Goal: Task Accomplishment & Management: Complete application form

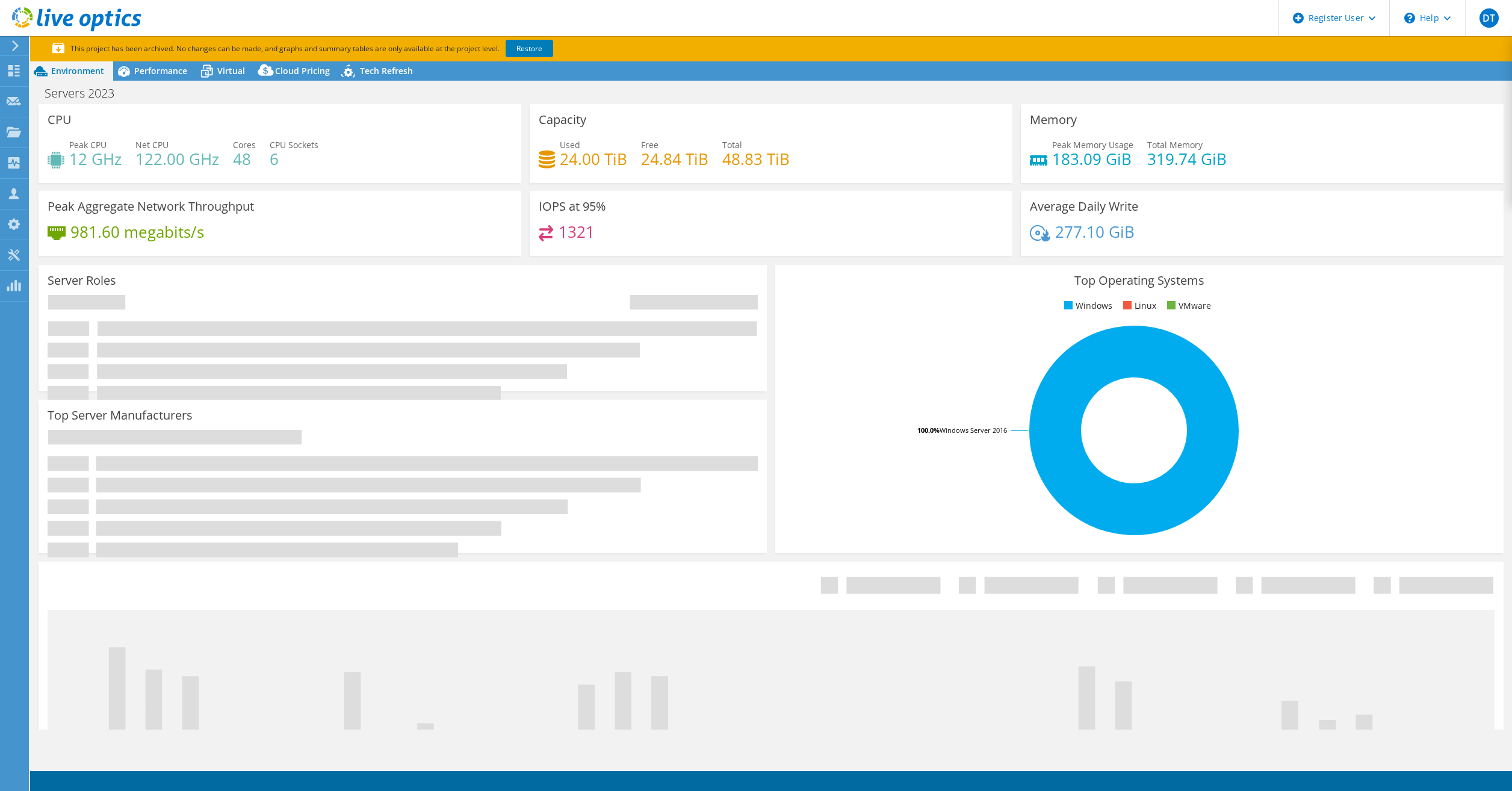
select select "USWest"
select select "USD"
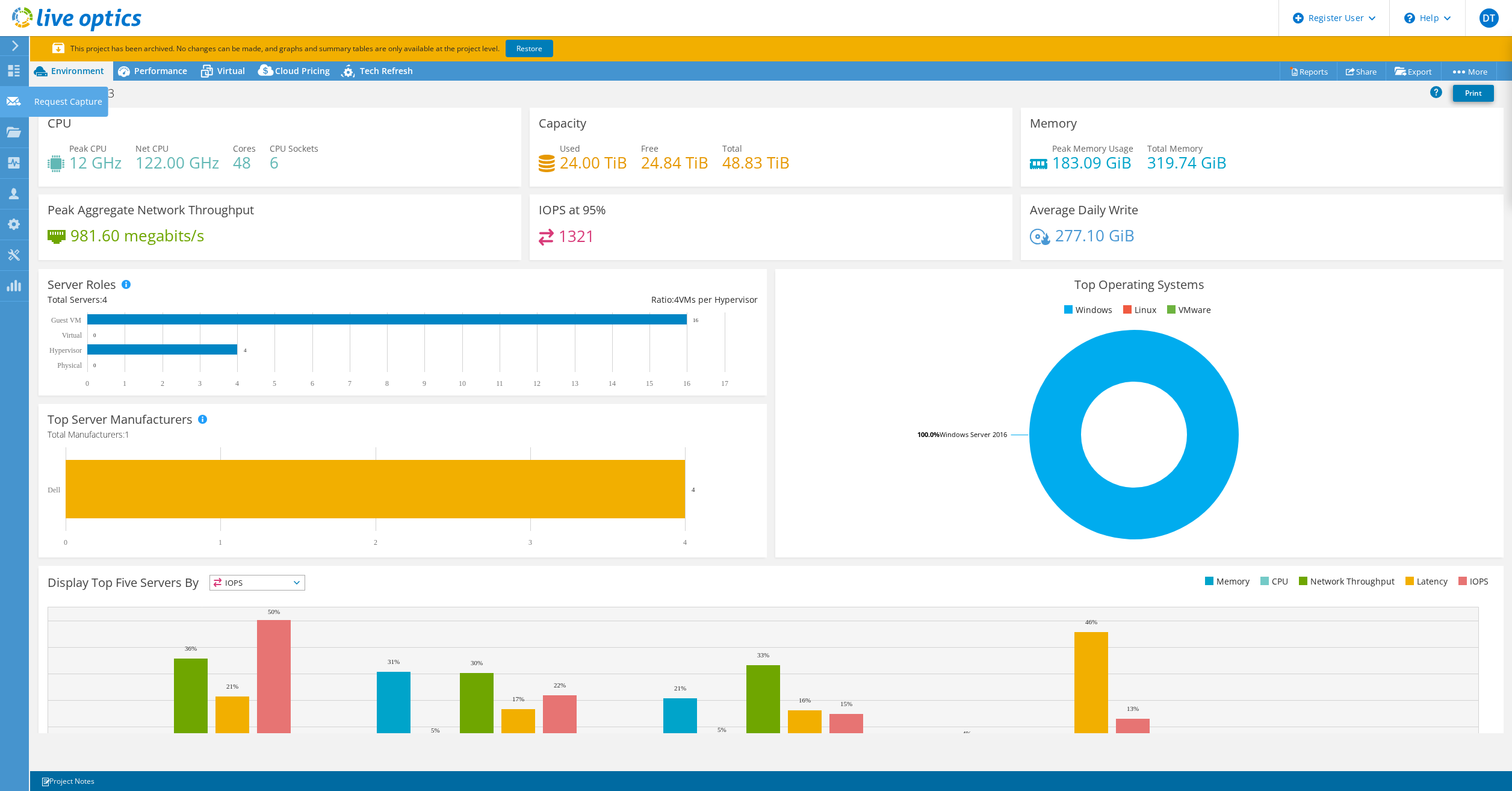
click at [19, 105] on use at bounding box center [14, 101] width 14 height 9
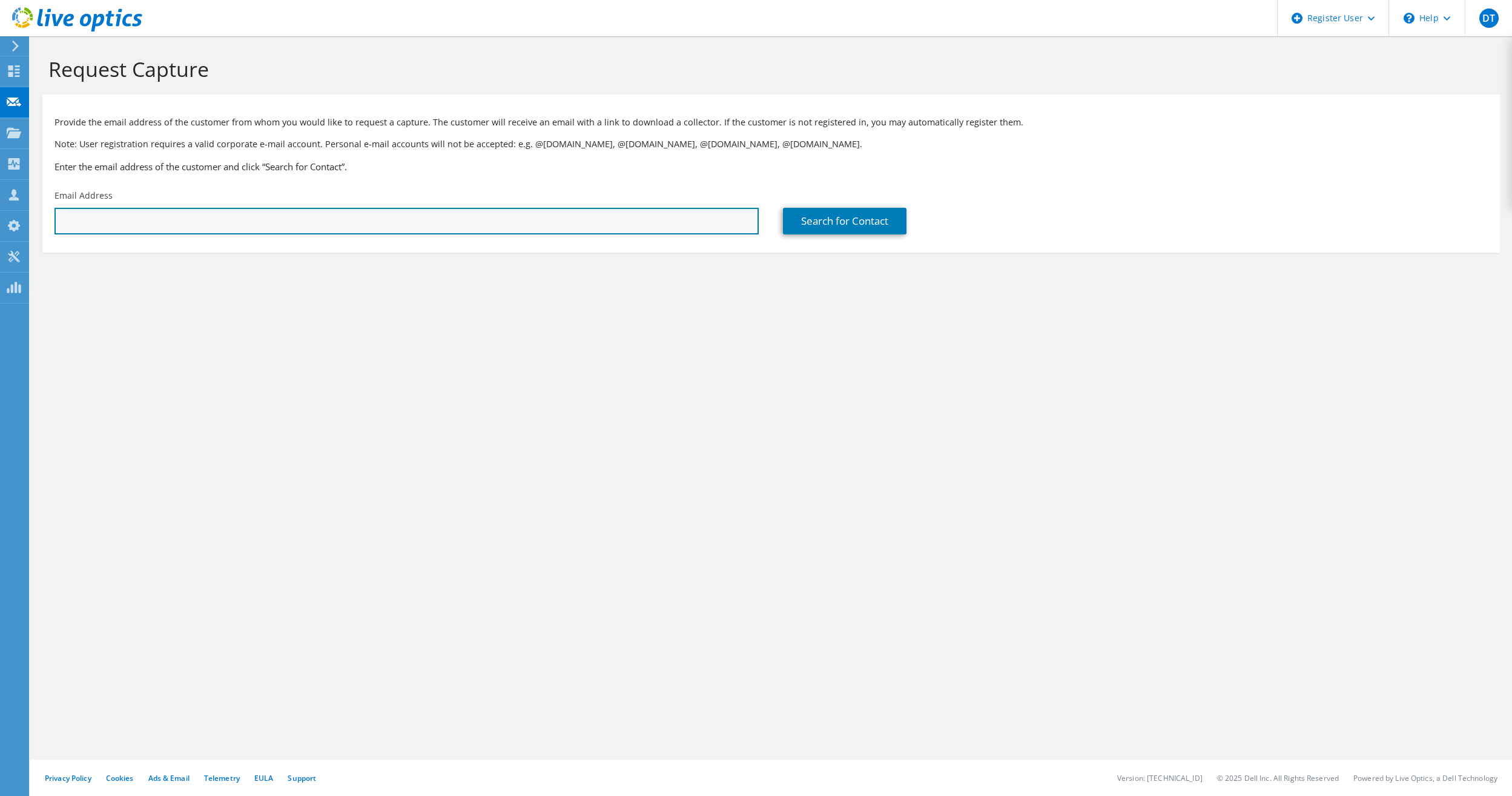
click at [565, 220] on input "text" at bounding box center [406, 221] width 705 height 27
paste input "aj.romero@liqid.com"
type input "aj.romero@liqid.com"
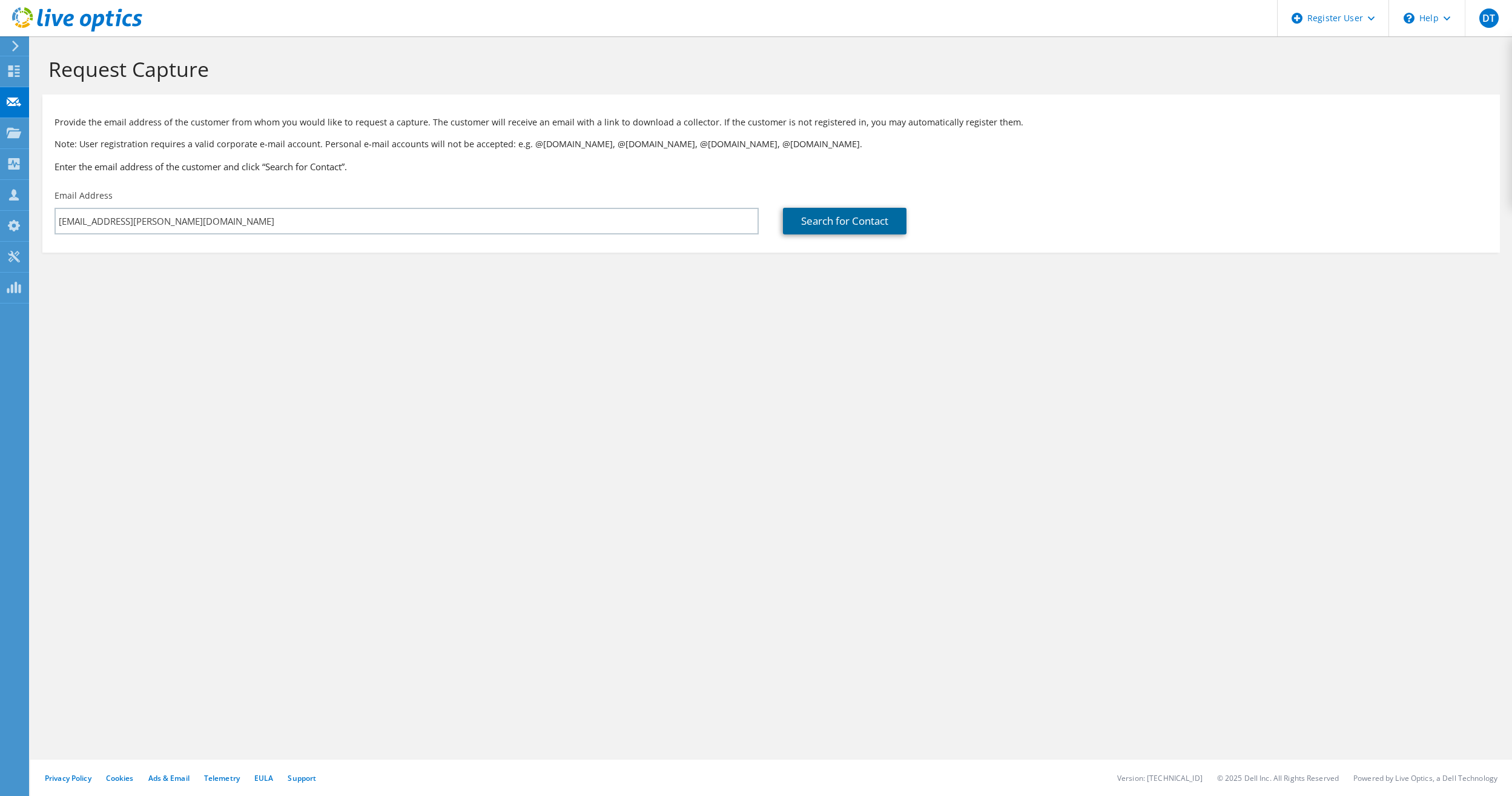
click at [851, 217] on link "Search for Contact" at bounding box center [845, 221] width 124 height 27
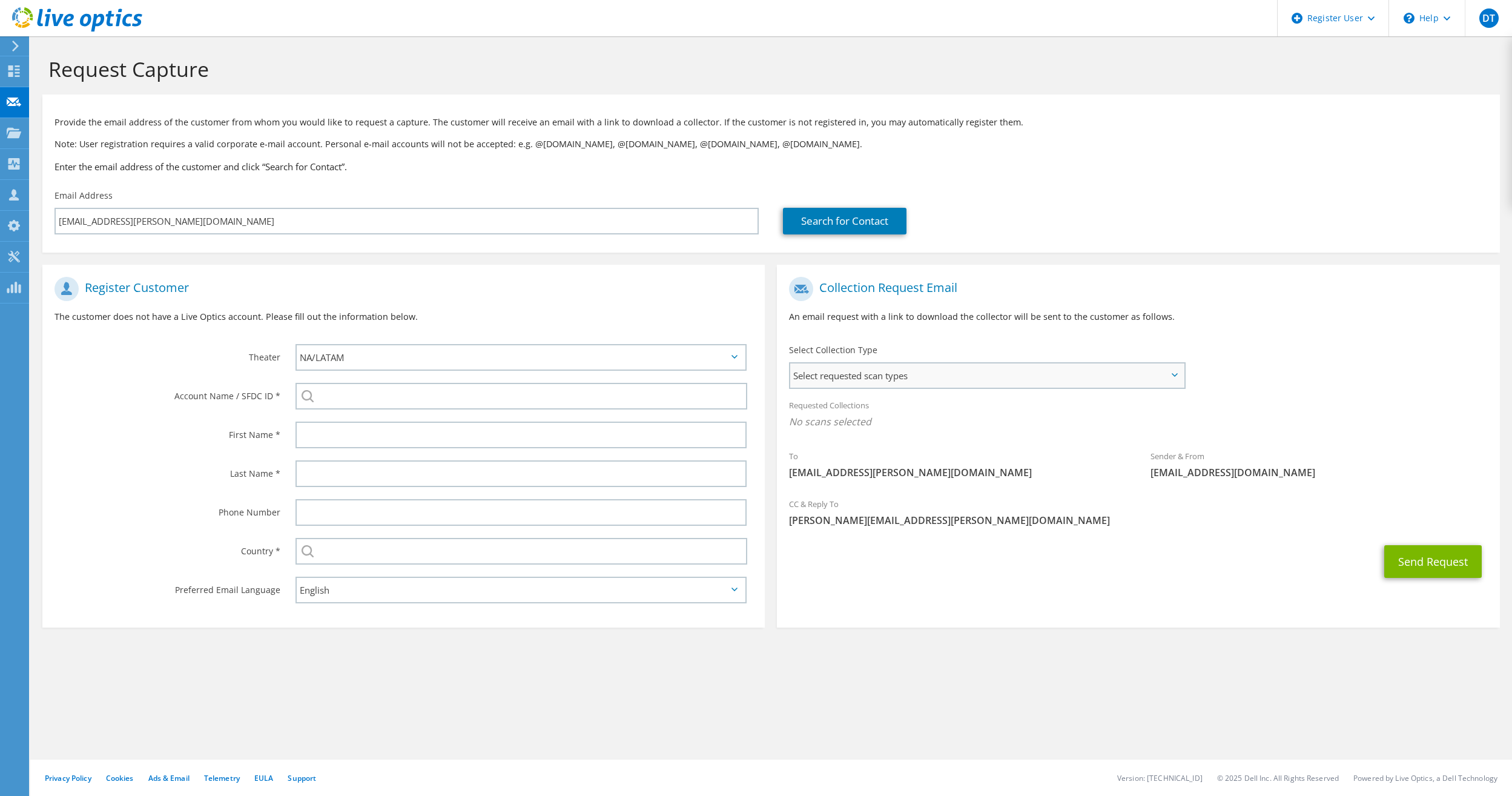
click at [905, 371] on span "Select requested scan types" at bounding box center [987, 375] width 394 height 24
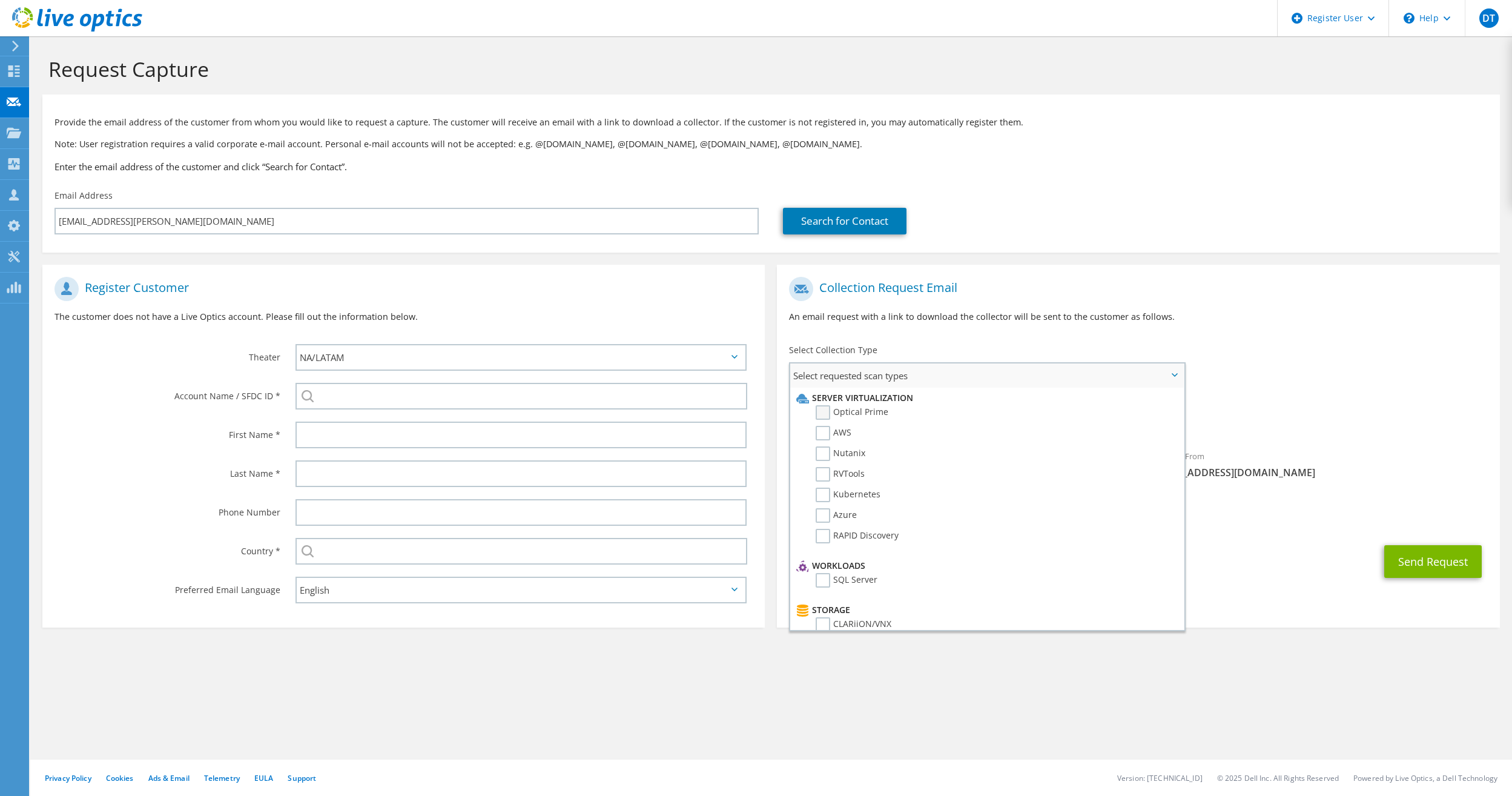
click at [844, 413] on label "Optical Prime" at bounding box center [852, 412] width 72 height 14
click at [0, 0] on input "Optical Prime" at bounding box center [0, 0] width 0 height 0
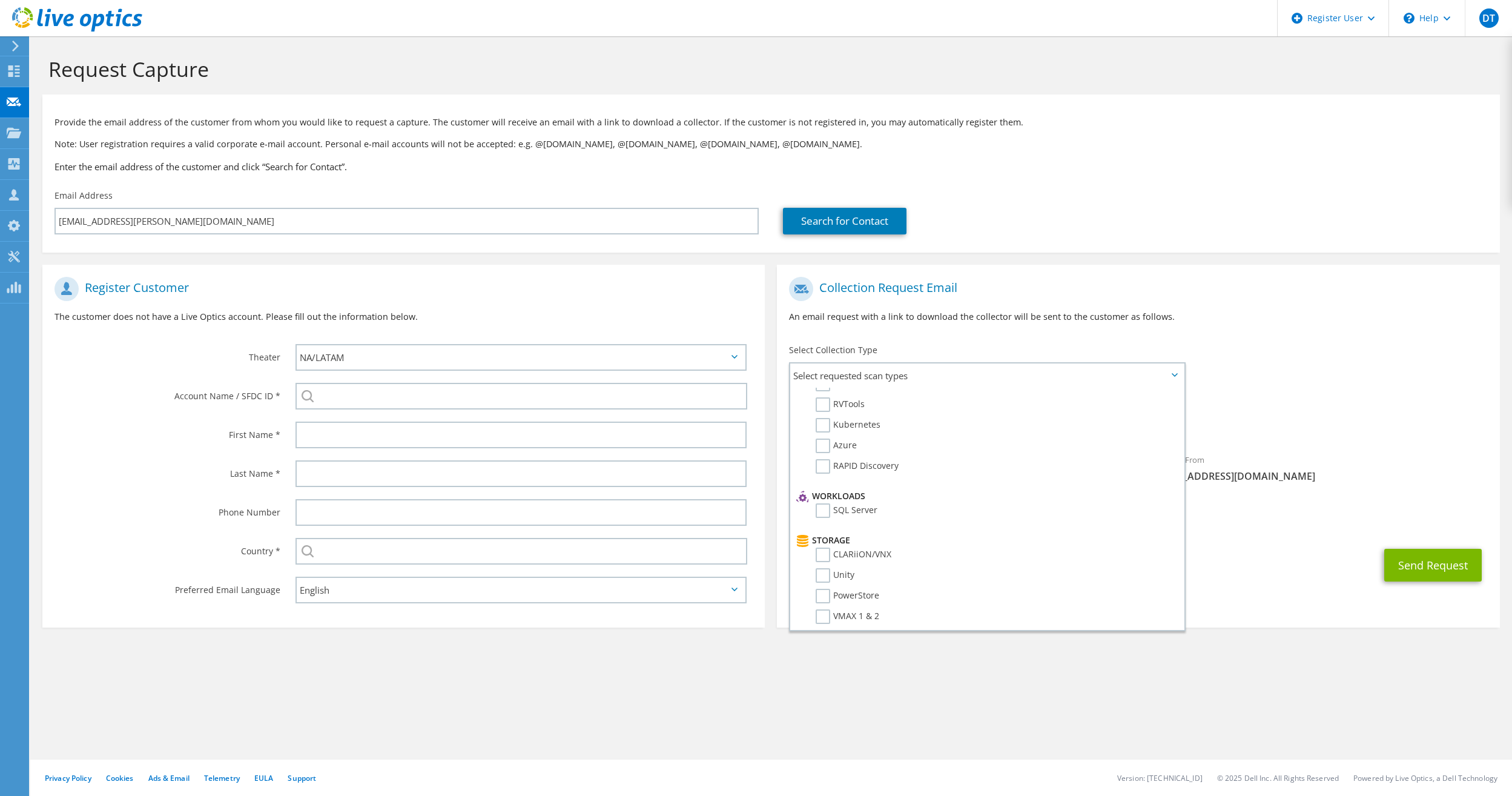
scroll to position [61, 0]
click at [1217, 198] on div "Search for Contact" at bounding box center [1134, 212] width 728 height 57
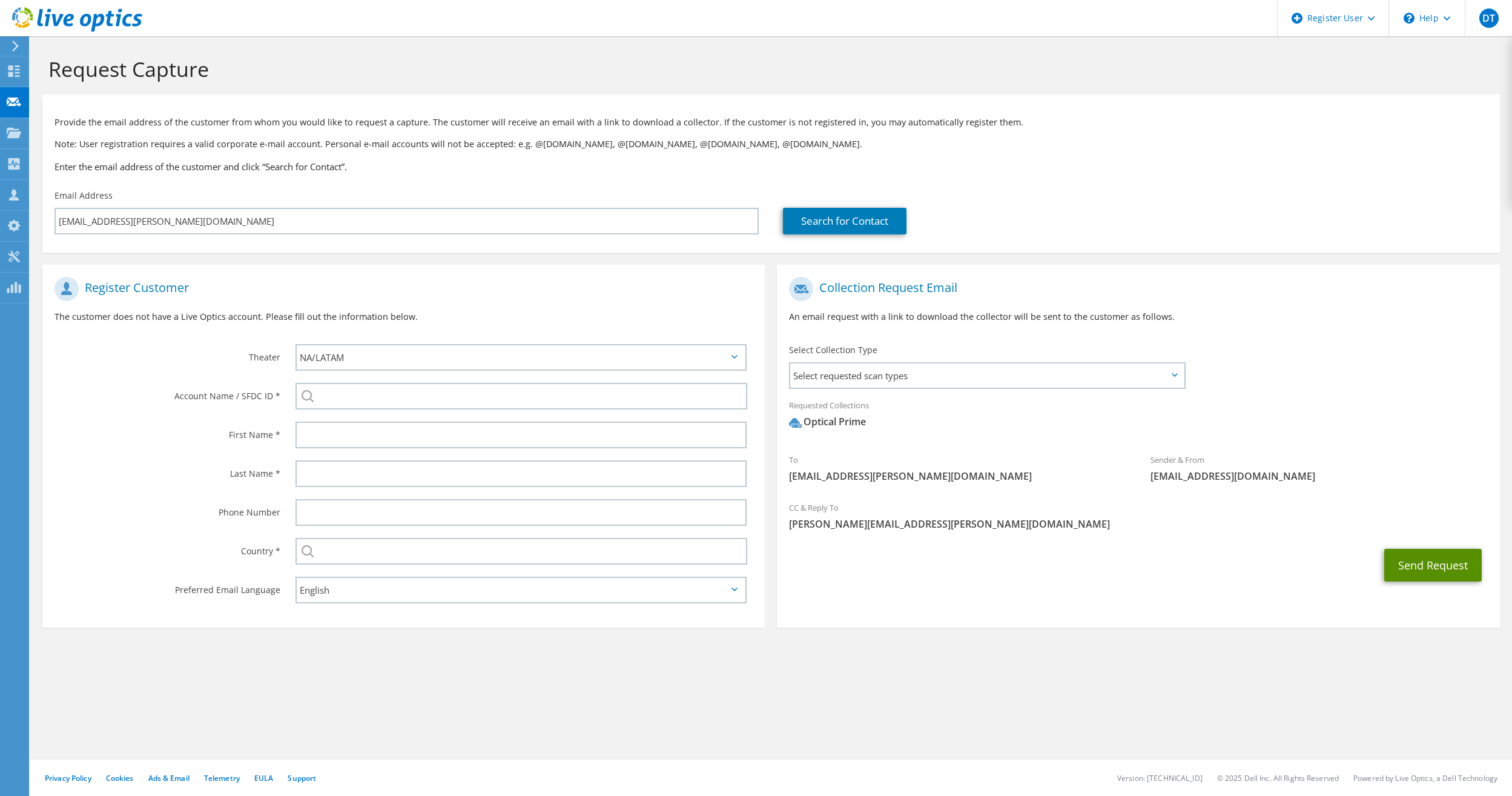
click at [1427, 559] on button "Send Request" at bounding box center [1433, 565] width 97 height 32
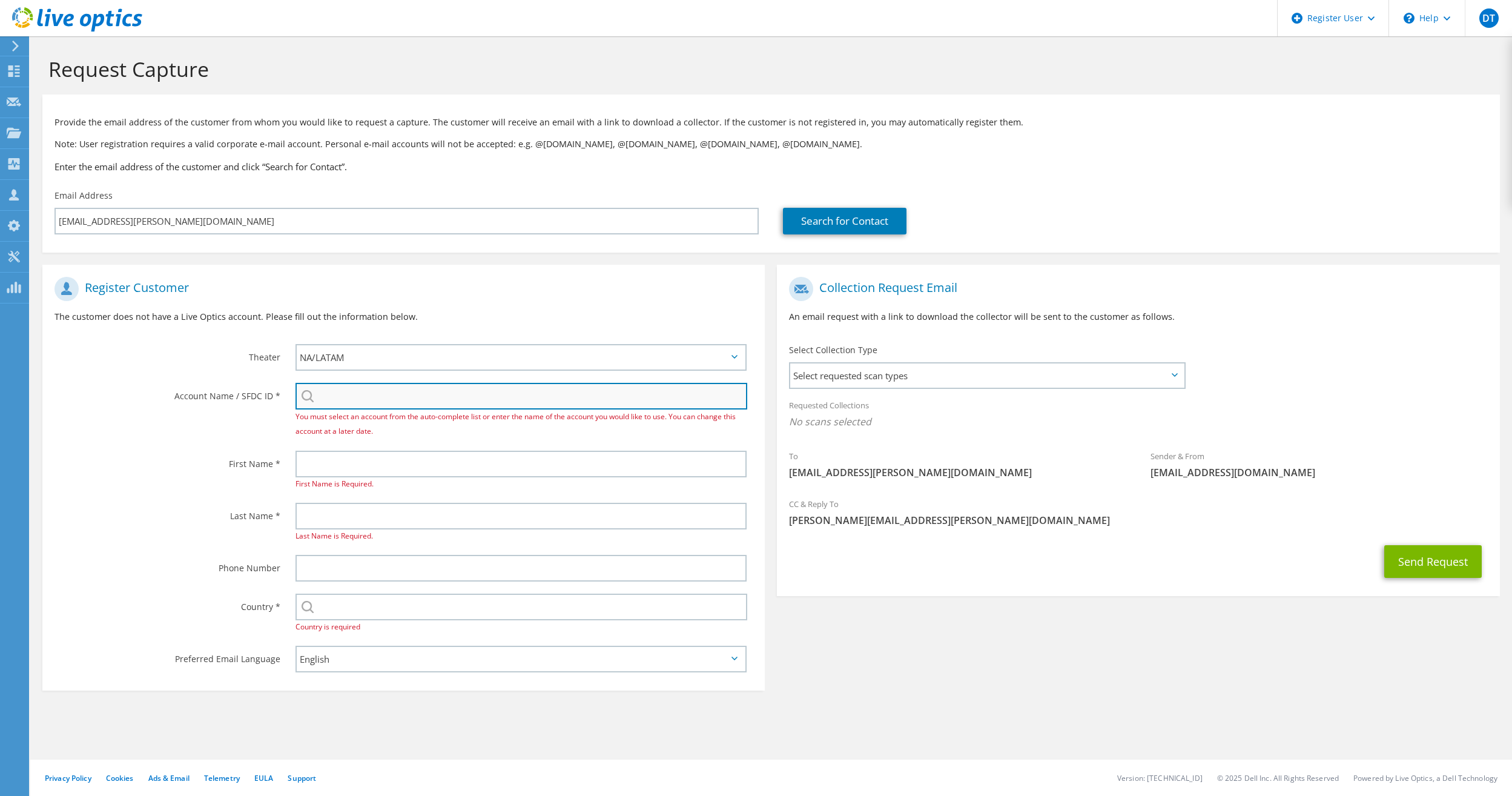
click at [428, 405] on input "search" at bounding box center [522, 396] width 452 height 27
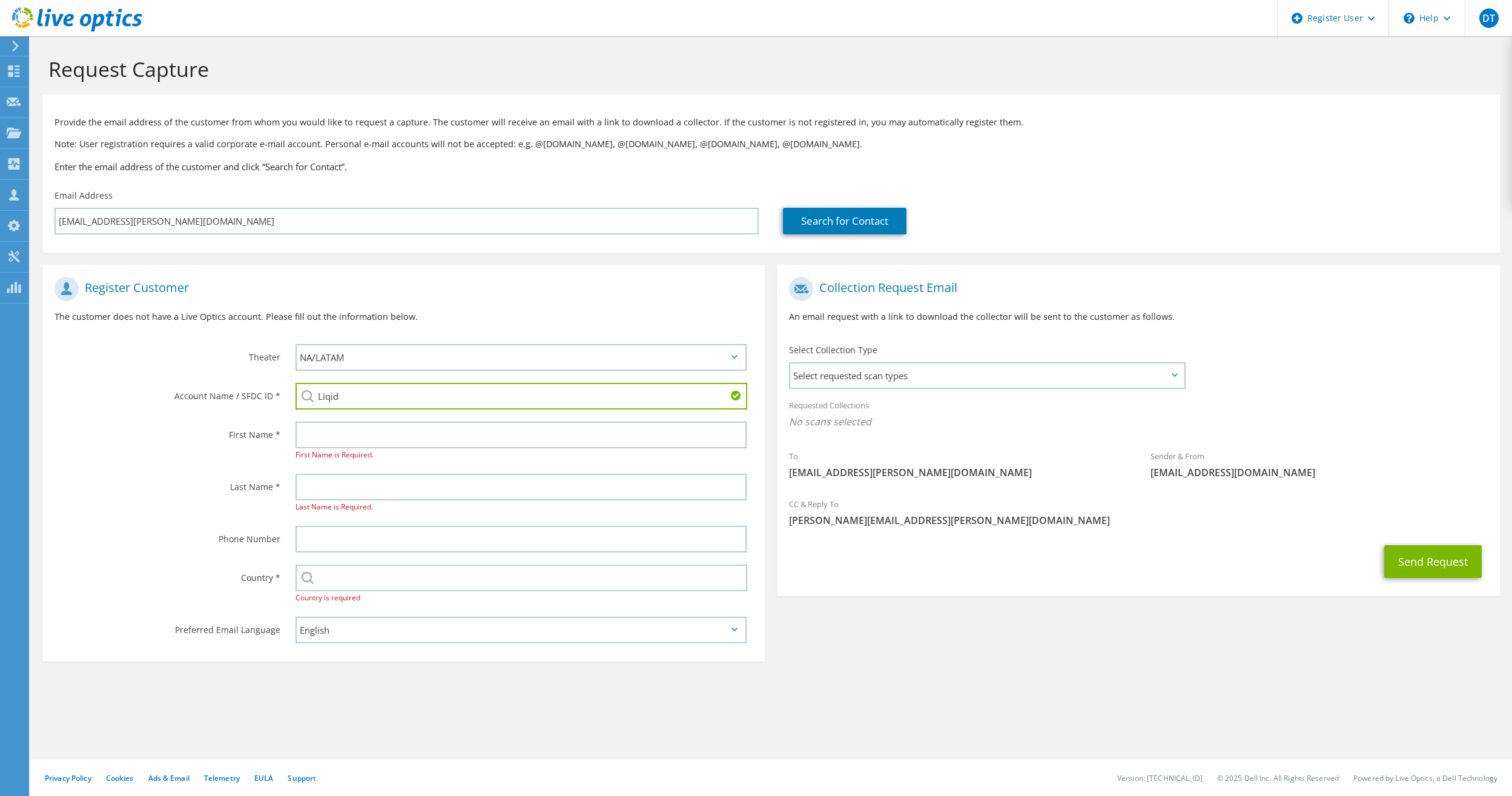
click at [384, 425] on li "LIQID INC : 3326078679" at bounding box center [368, 419] width 144 height 14
type input "LIQID INC : 3326078679"
click at [378, 469] on div "Last Name is Required." at bounding box center [524, 493] width 482 height 52
click at [379, 444] on input "text" at bounding box center [522, 435] width 452 height 27
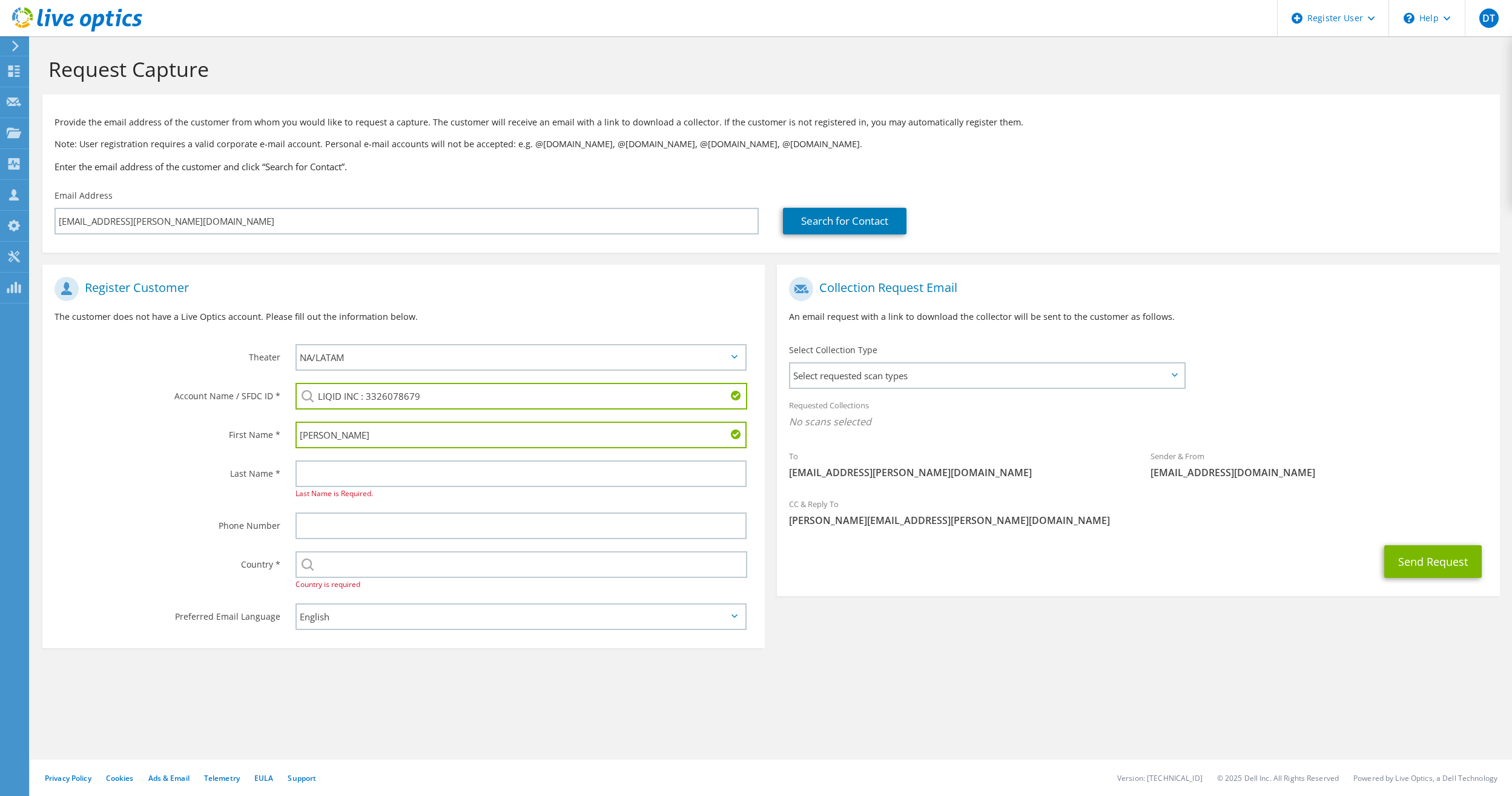
type input "Andres"
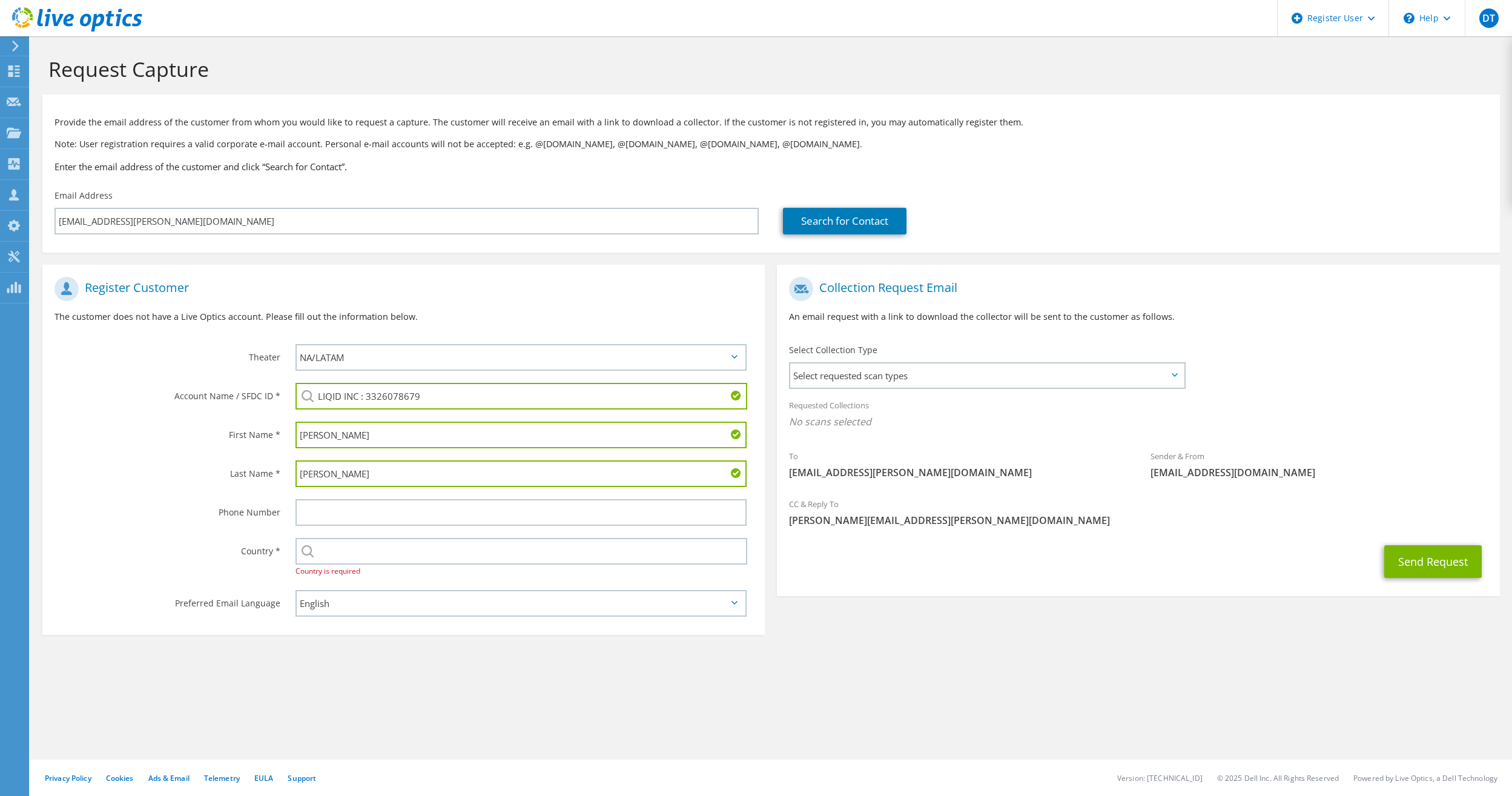
type input "Romero"
type input "8177515774"
click at [1051, 736] on div "Request Capture Provide the email address of the customer from whom you would l…" at bounding box center [771, 416] width 1482 height 760
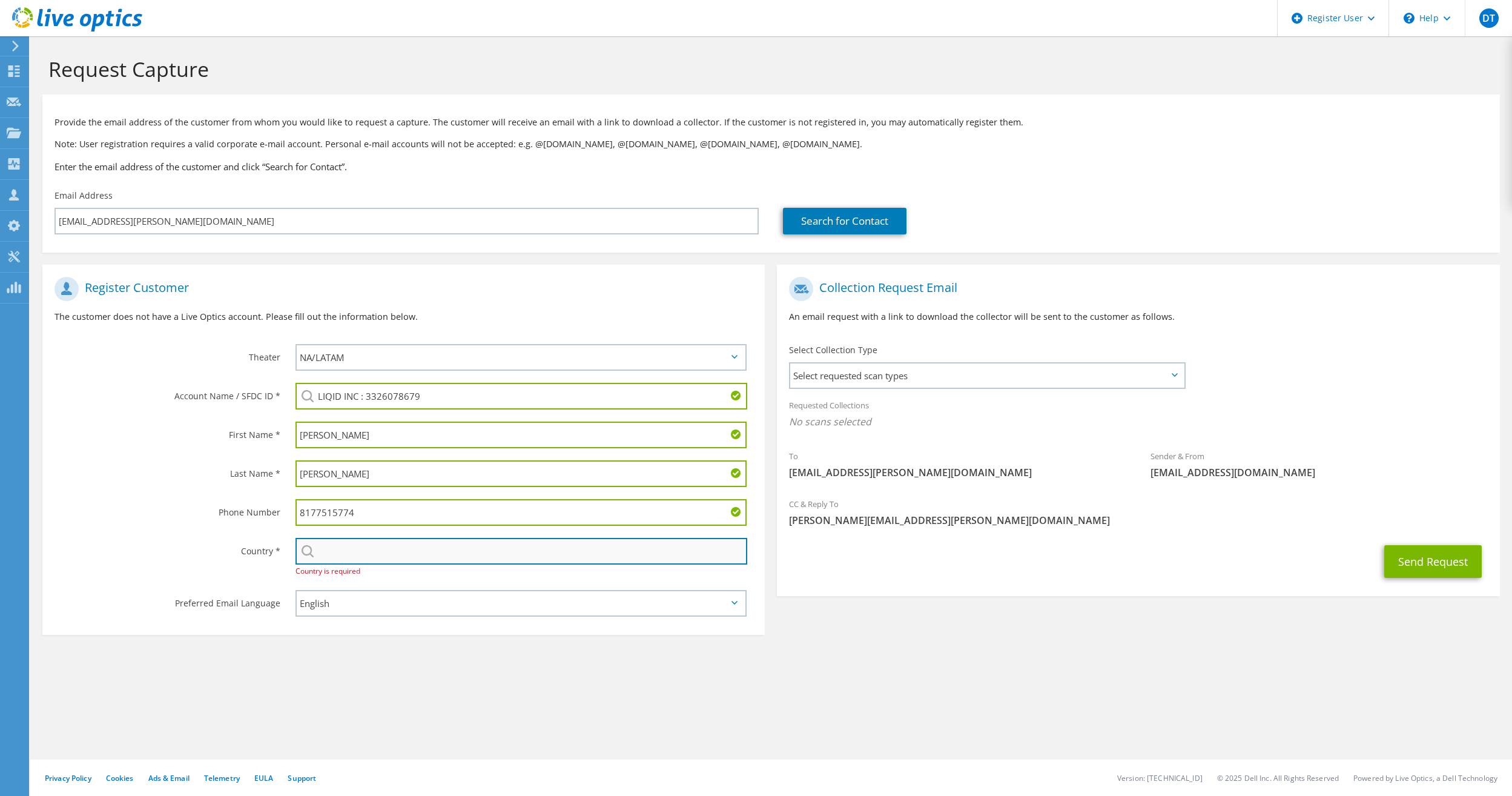
click at [549, 538] on input "text" at bounding box center [522, 551] width 452 height 27
type input "[GEOGRAPHIC_DATA]"
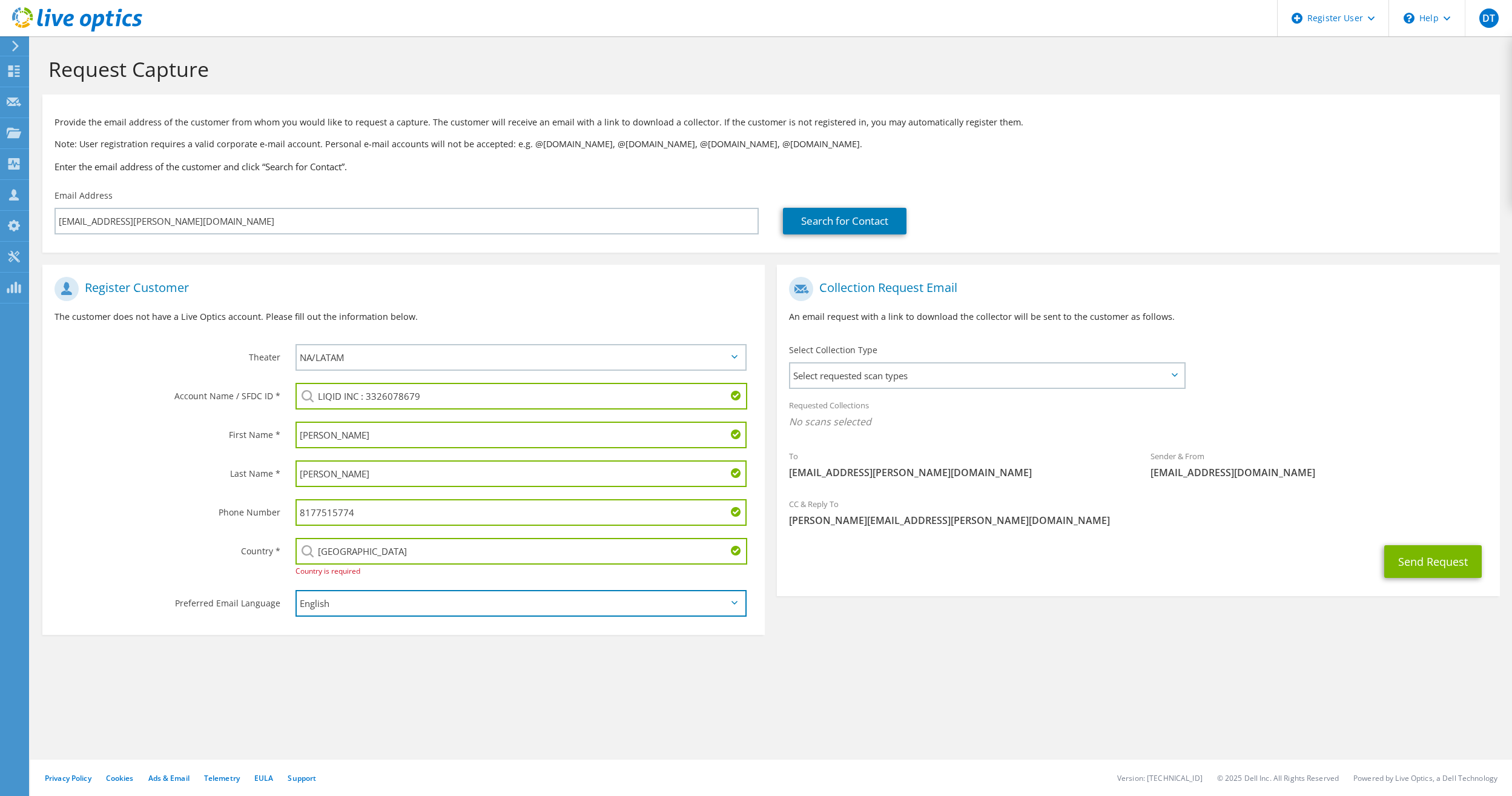
drag, startPoint x: 394, startPoint y: 596, endPoint x: 396, endPoint y: 605, distance: 9.2
click at [394, 596] on select "English Deutsch Español Français Italiano Polski Português Русский 한국어 中文 日本語" at bounding box center [522, 603] width 452 height 27
drag, startPoint x: 466, startPoint y: 749, endPoint x: 449, endPoint y: 730, distance: 25.5
click at [464, 745] on div "Request Capture Provide the email address of the customer from whom you would l…" at bounding box center [771, 416] width 1482 height 760
drag, startPoint x: 1418, startPoint y: 566, endPoint x: 1396, endPoint y: 506, distance: 63.9
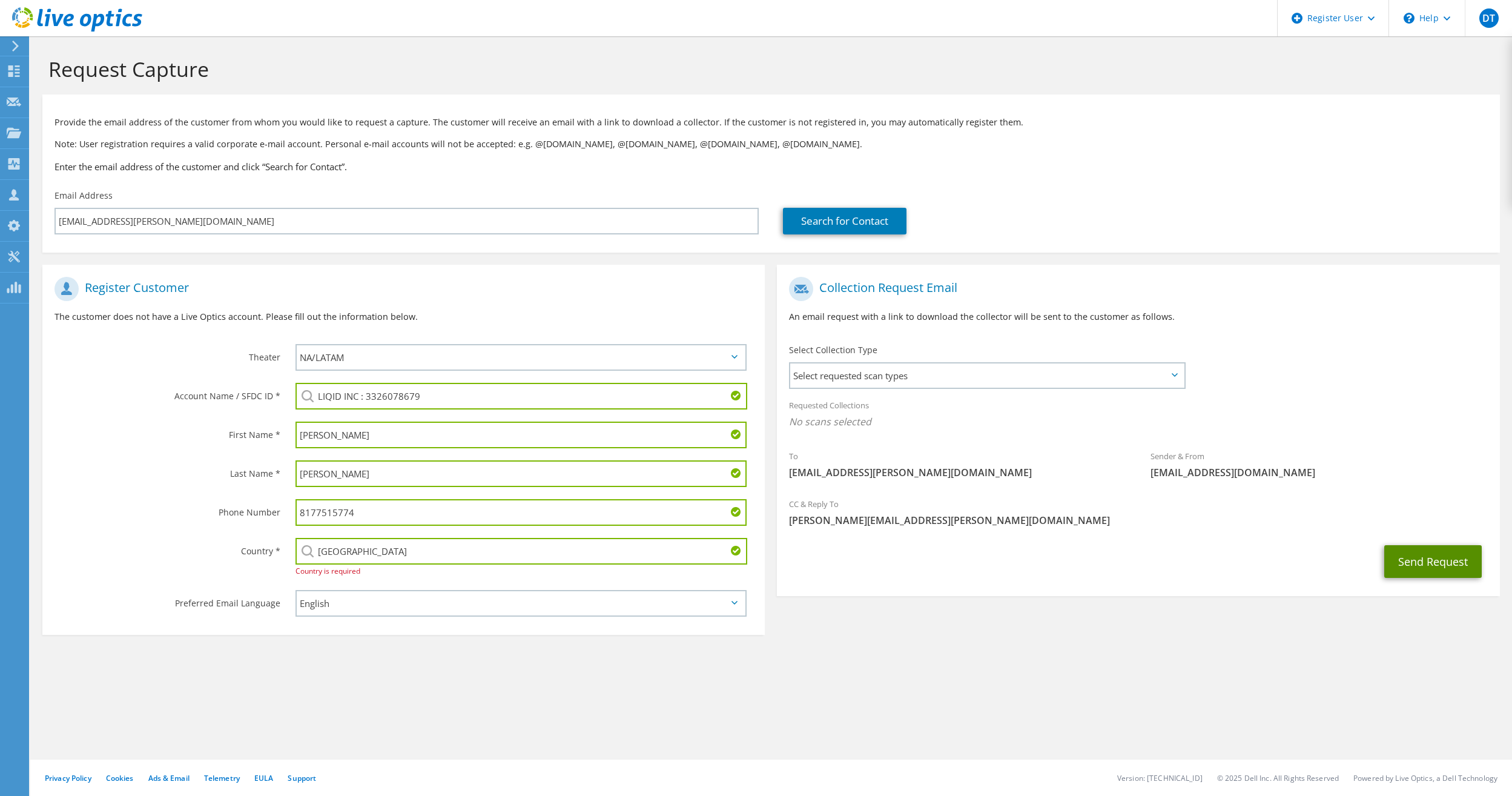
click at [900, 379] on section "Collection Request Email An email request with a link to download the collector…" at bounding box center [1138, 430] width 723 height 332
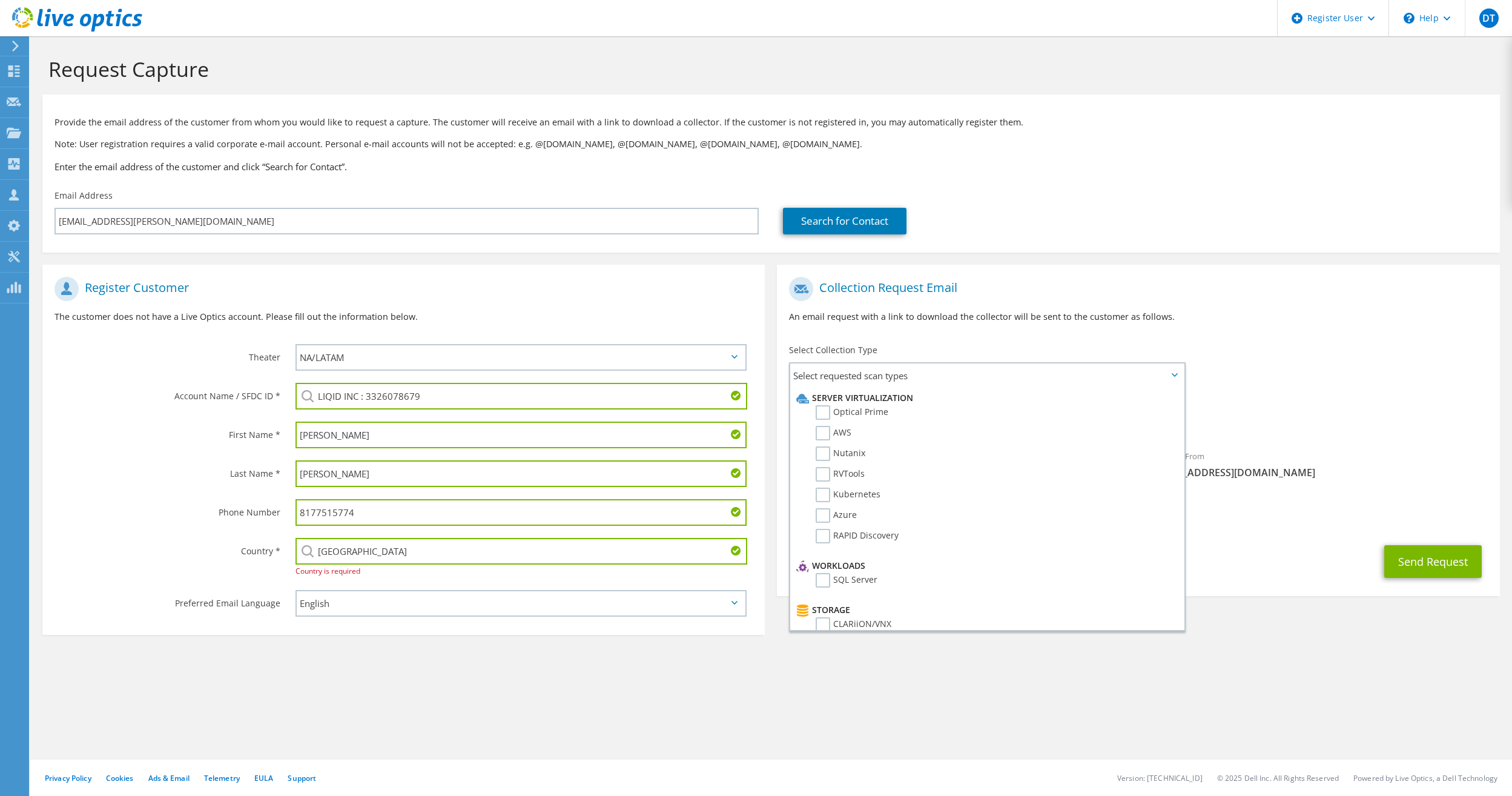
click at [1417, 459] on div "Sender & From liveoptics@liveoptics.com" at bounding box center [1319, 464] width 361 height 42
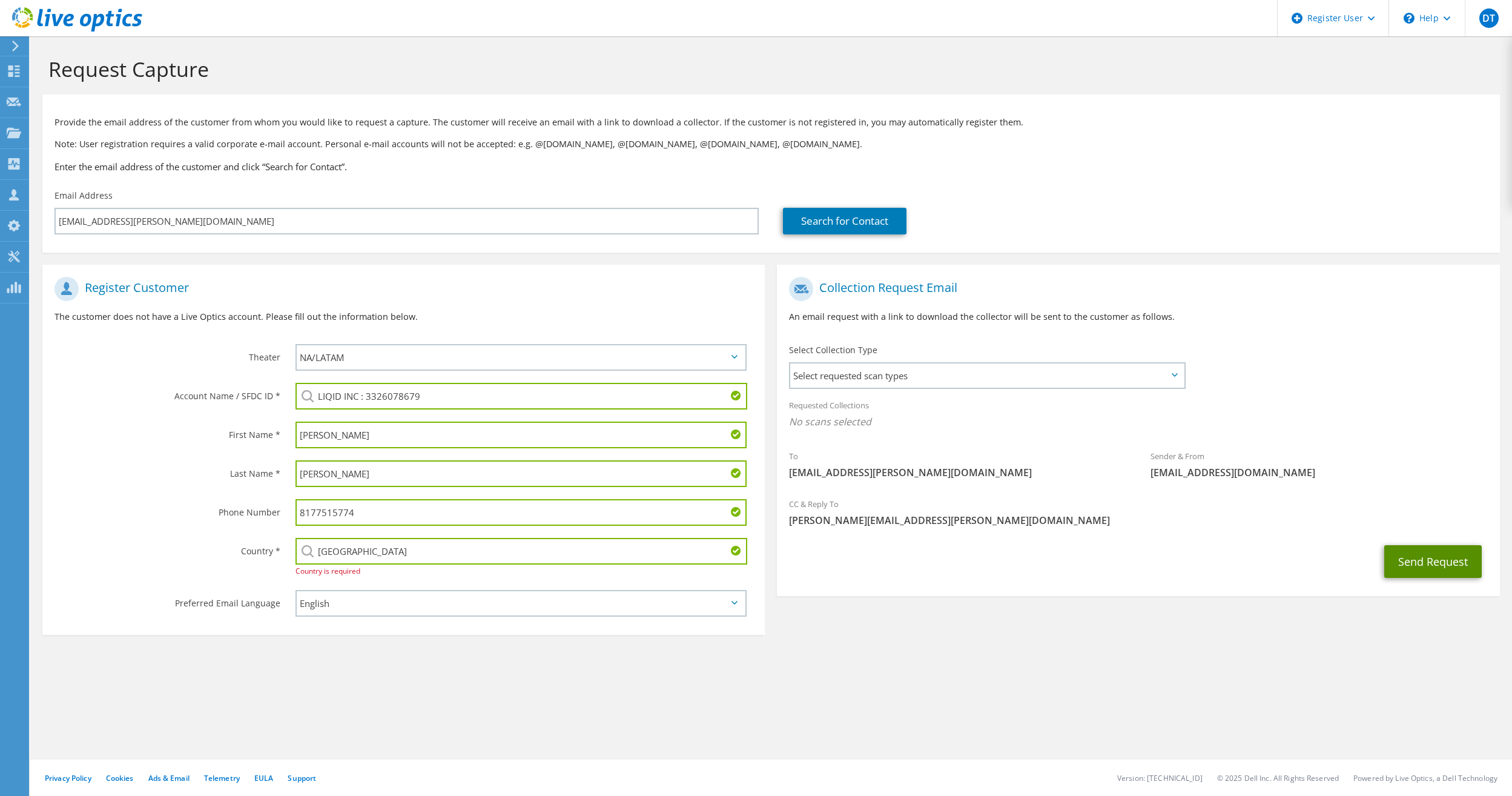
click at [1425, 559] on button "Send Request" at bounding box center [1433, 561] width 97 height 32
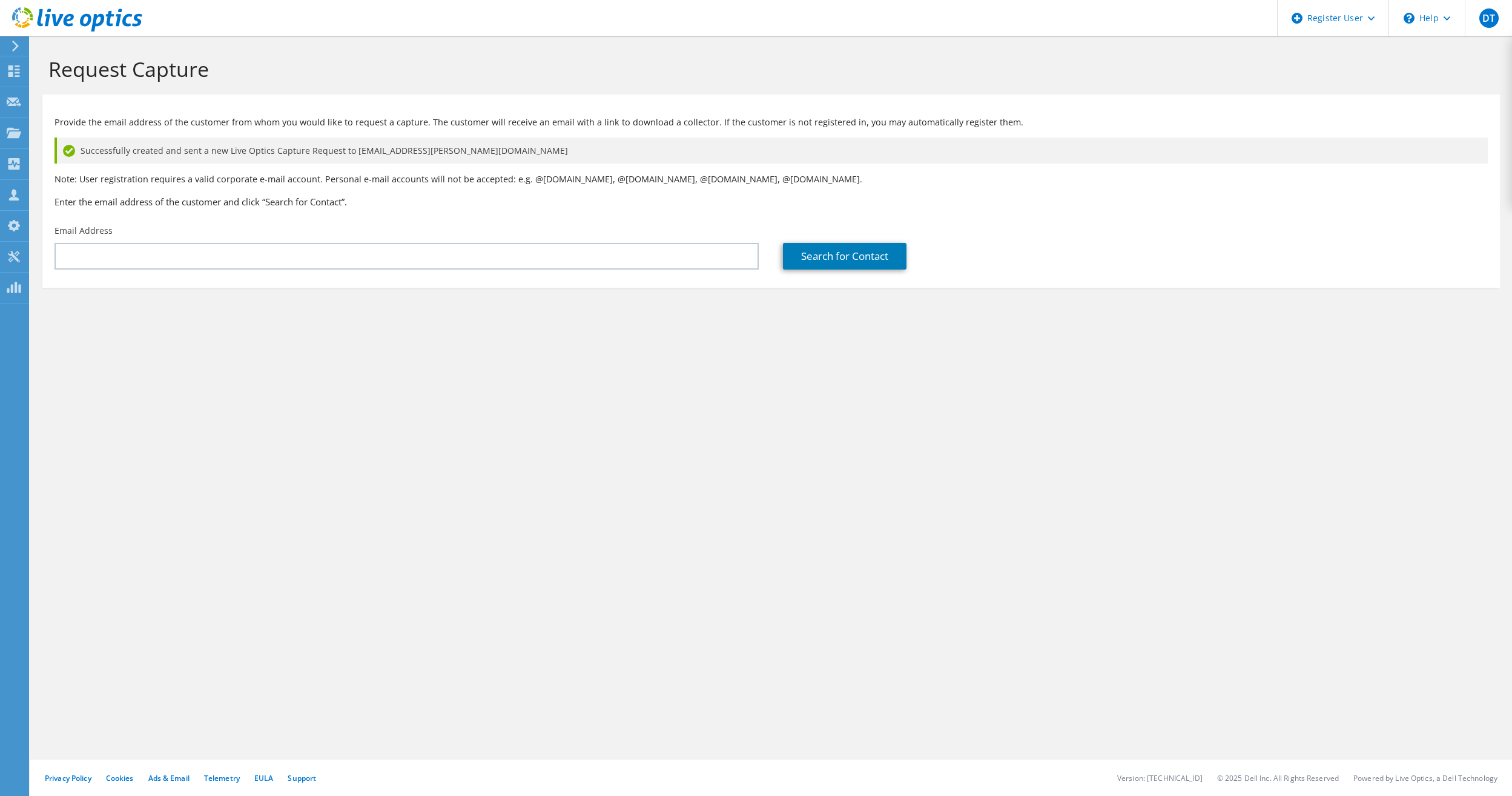
click at [278, 430] on div "Request Capture Provide the email address of the customer from whom you would l…" at bounding box center [771, 416] width 1482 height 760
click at [668, 163] on div "Successfully created and sent a new Live Optics Capture Request to [EMAIL_ADDRE…" at bounding box center [771, 150] width 1433 height 26
